Goal: Task Accomplishment & Management: Manage account settings

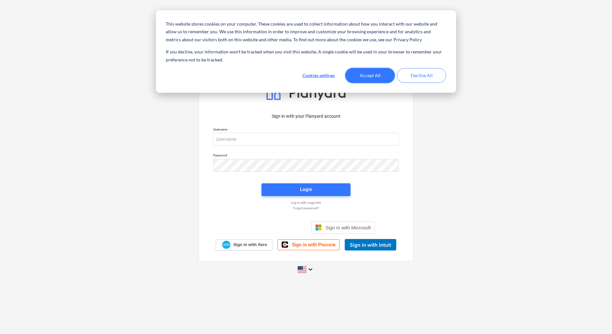
click at [367, 77] on button "Accept All" at bounding box center [370, 75] width 49 height 15
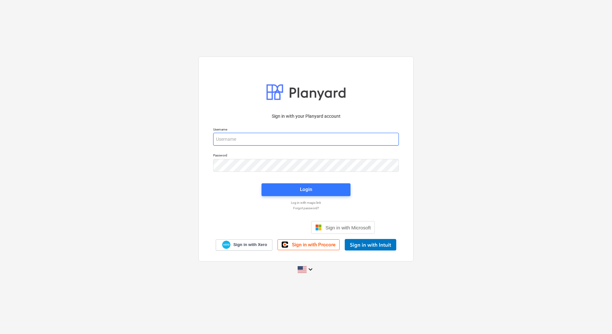
click at [234, 139] on input "email" at bounding box center [306, 139] width 186 height 13
type input "[PERSON_NAME][EMAIL_ADDRESS][DOMAIN_NAME]"
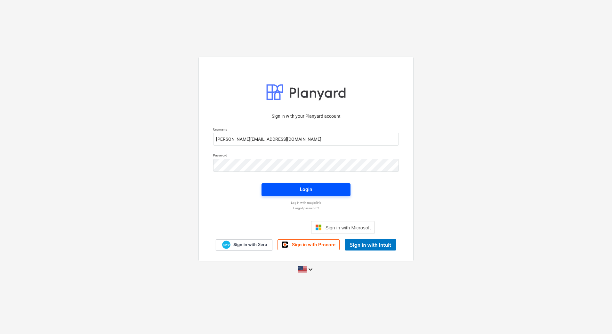
click at [314, 192] on span "Login" at bounding box center [306, 189] width 74 height 8
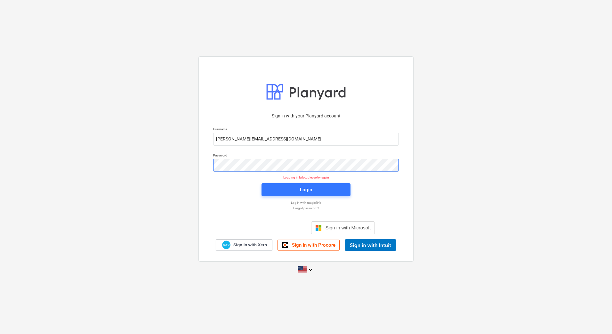
click at [192, 168] on div "Sign in with your Planyard account Username [PERSON_NAME][EMAIL_ADDRESS][DOMAIN…" at bounding box center [306, 167] width 612 height 232
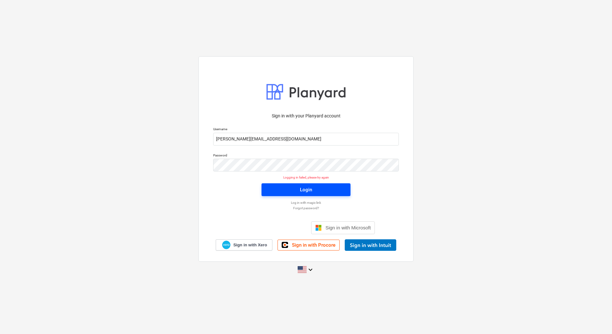
click at [304, 192] on div "Login" at bounding box center [306, 190] width 12 height 8
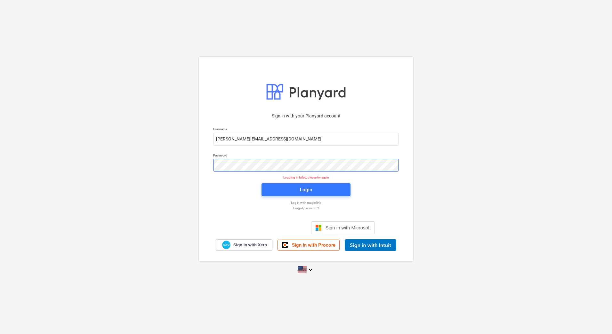
click at [191, 174] on div "Sign in with your Planyard account Username [PERSON_NAME][EMAIL_ADDRESS][DOMAIN…" at bounding box center [306, 167] width 612 height 232
click at [212, 200] on div "Log in with magic link" at bounding box center [305, 202] width 193 height 5
click at [388, 198] on div "Sign in with your Planyard account Username [PERSON_NAME][EMAIL_ADDRESS][DOMAIN…" at bounding box center [305, 180] width 193 height 142
click at [347, 228] on span "Sign in with Microsoft" at bounding box center [348, 227] width 45 height 5
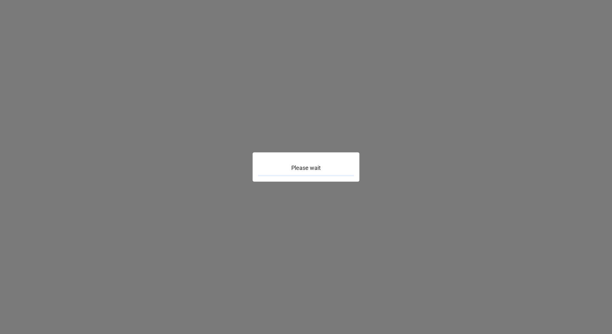
type textarea "x"
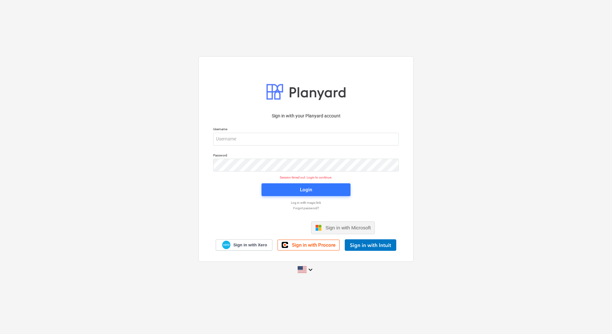
click at [349, 228] on span "Sign in with Microsoft" at bounding box center [348, 227] width 45 height 5
